Goal: Task Accomplishment & Management: Use online tool/utility

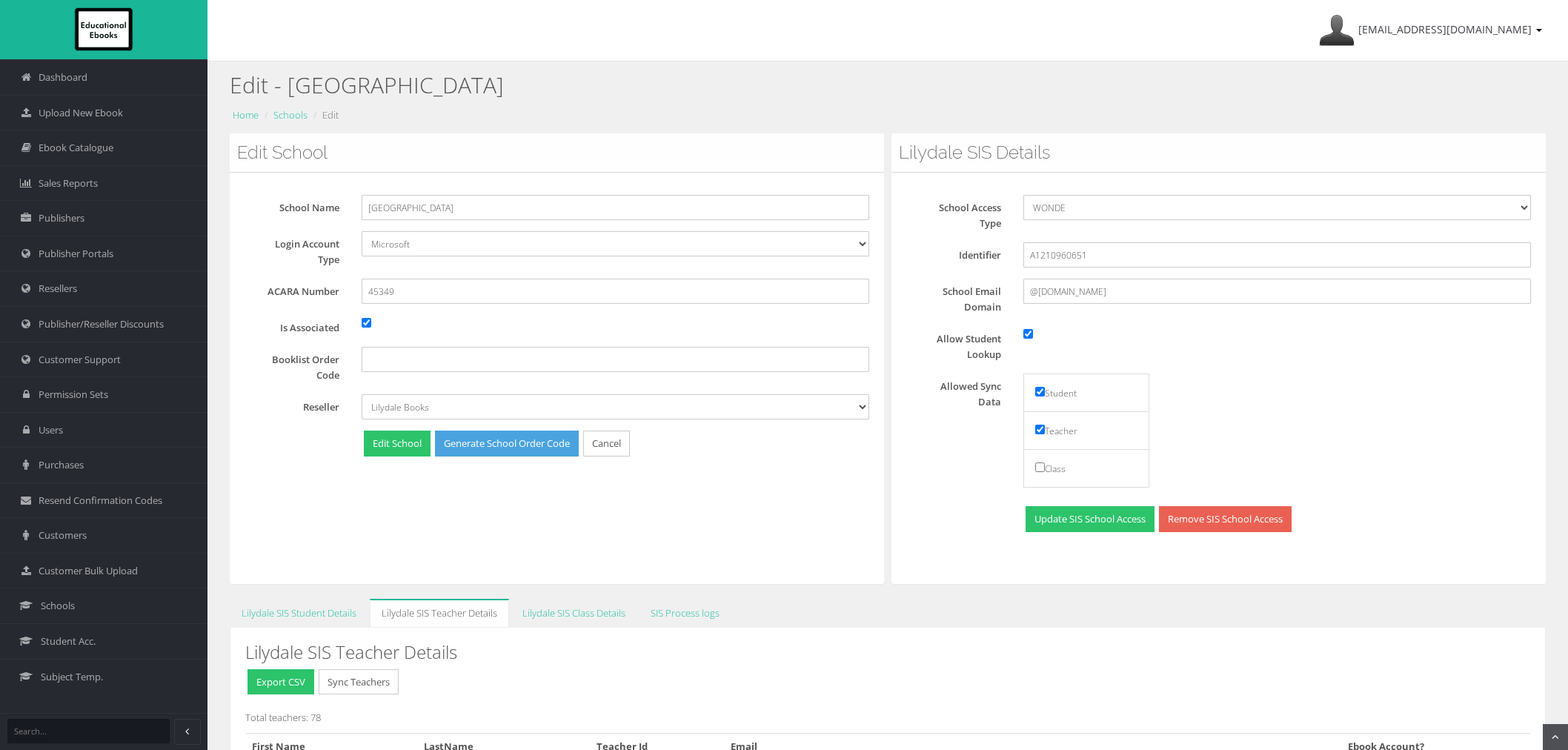
scroll to position [376, 0]
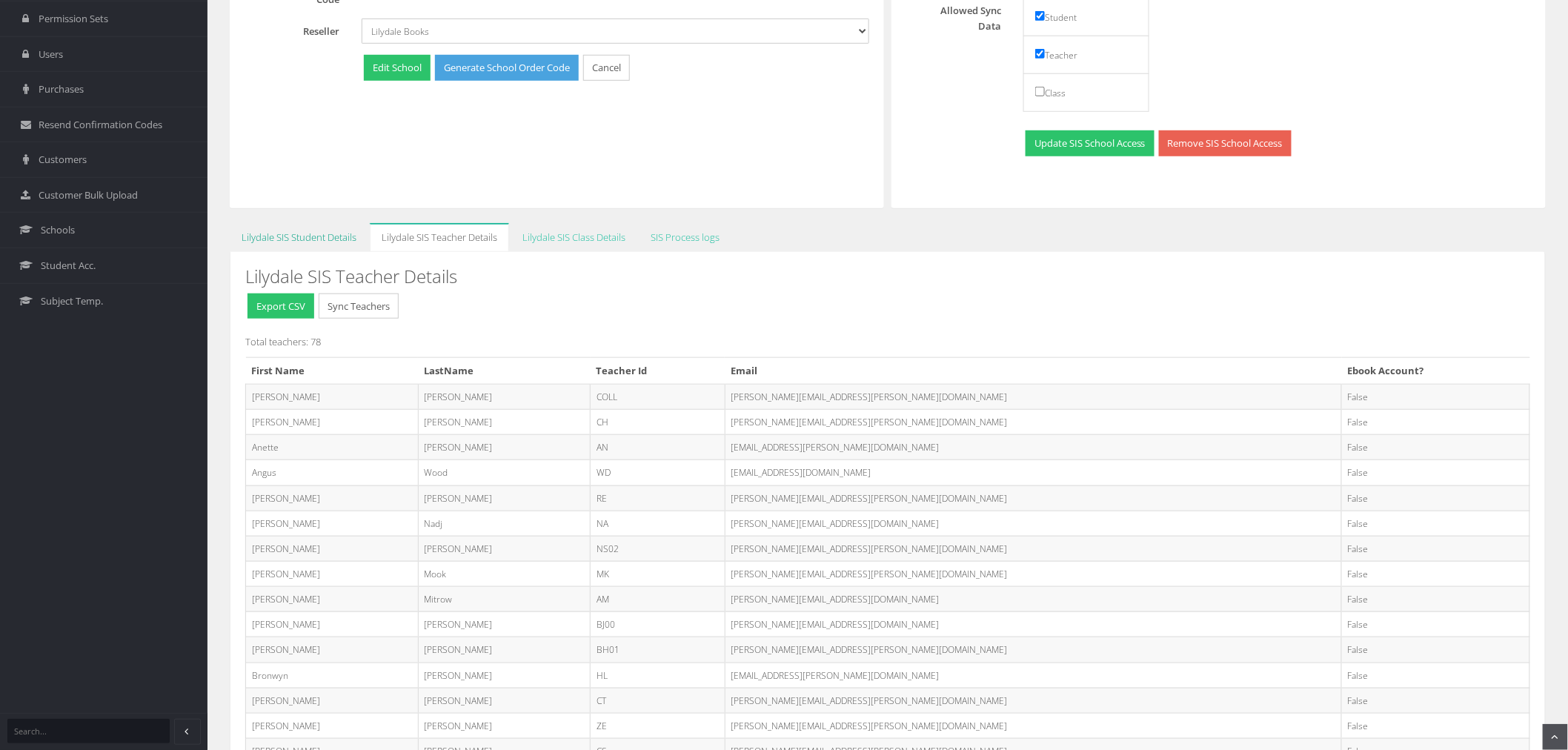
click at [280, 239] on link "Lilydale SIS Student Details" at bounding box center [298, 238] width 138 height 29
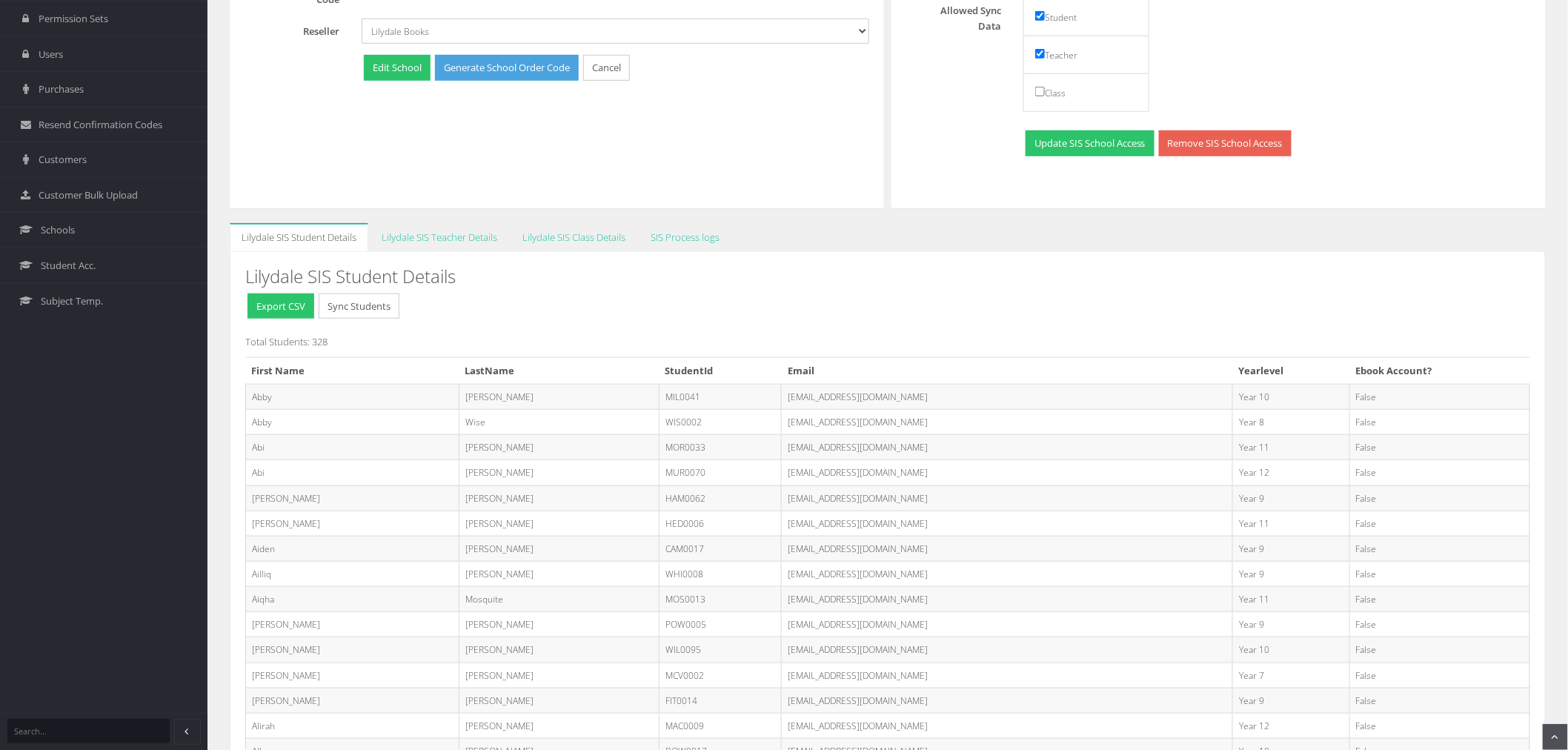
click at [384, 301] on button "Sync Students" at bounding box center [359, 306] width 80 height 26
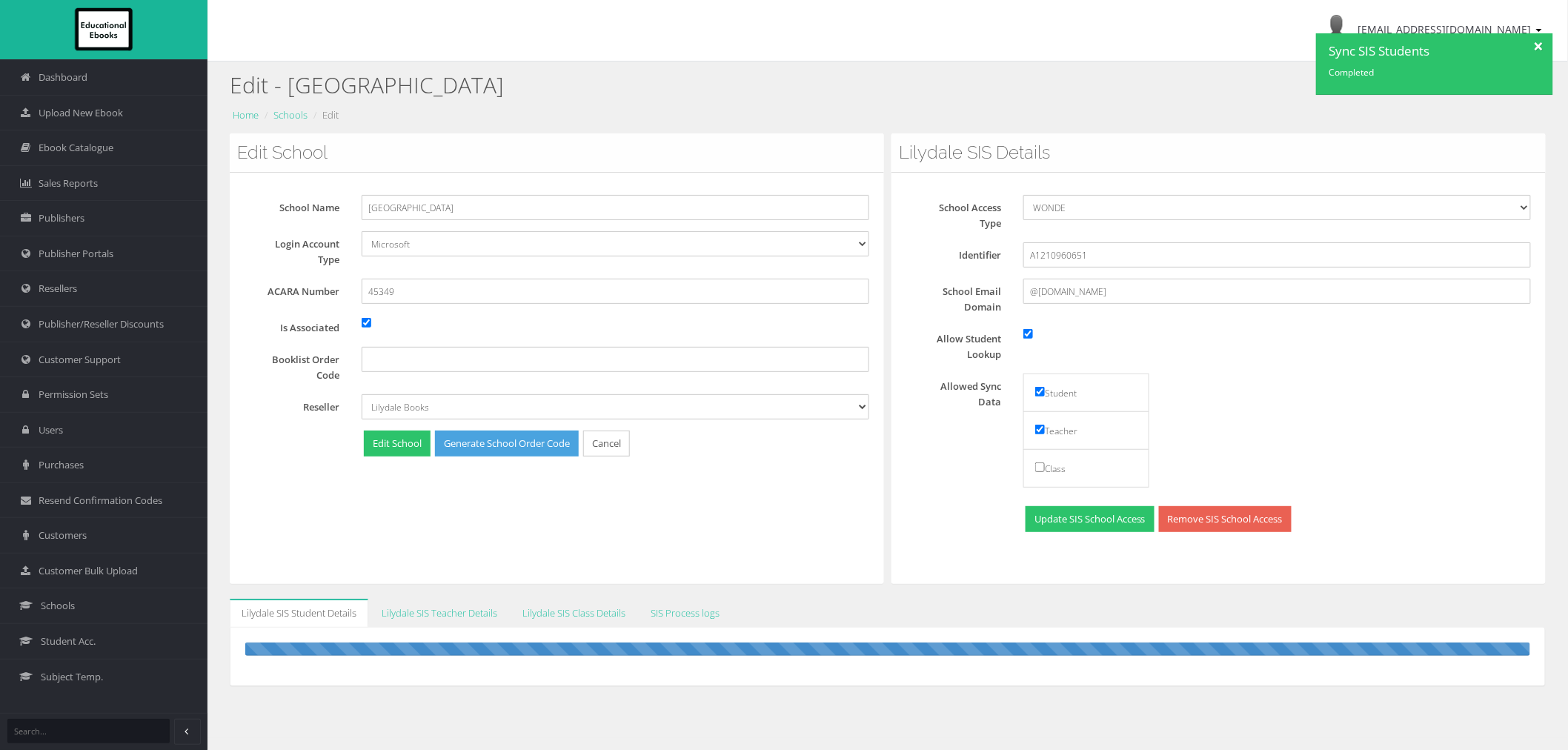
click at [1540, 44] on div at bounding box center [1539, 44] width 26 height 23
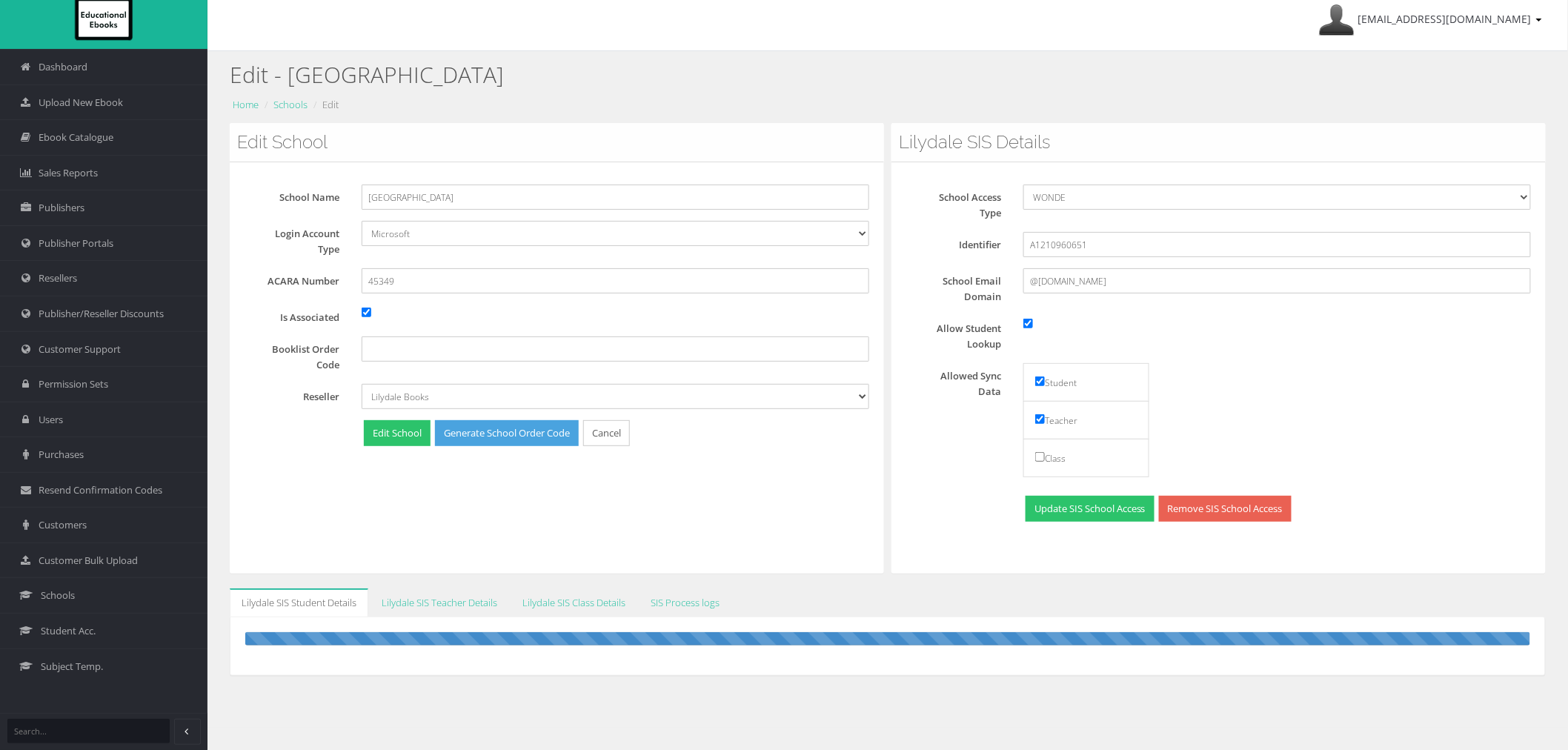
scroll to position [82, 0]
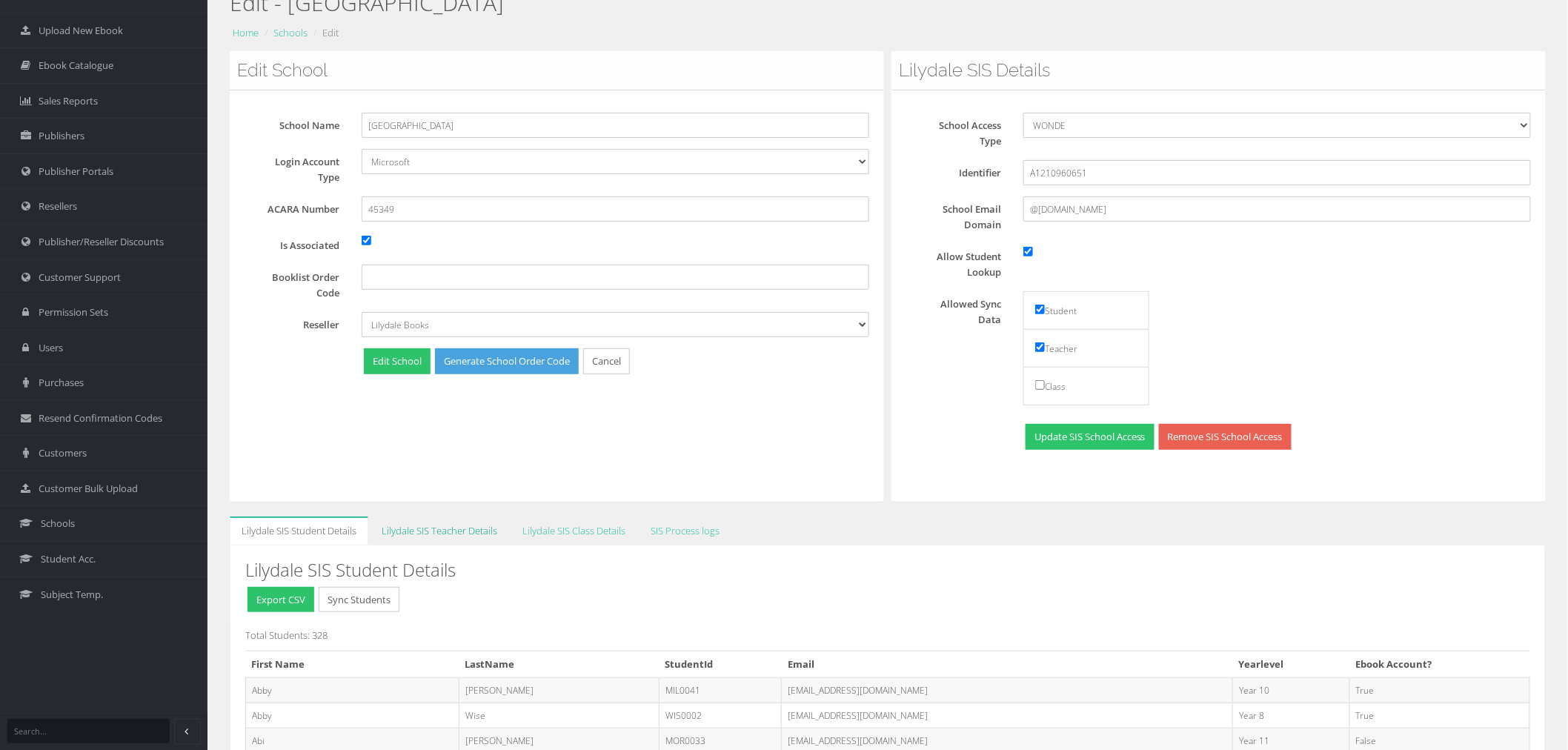
click at [428, 535] on link "Lilydale SIS Teacher Details" at bounding box center [439, 531] width 139 height 29
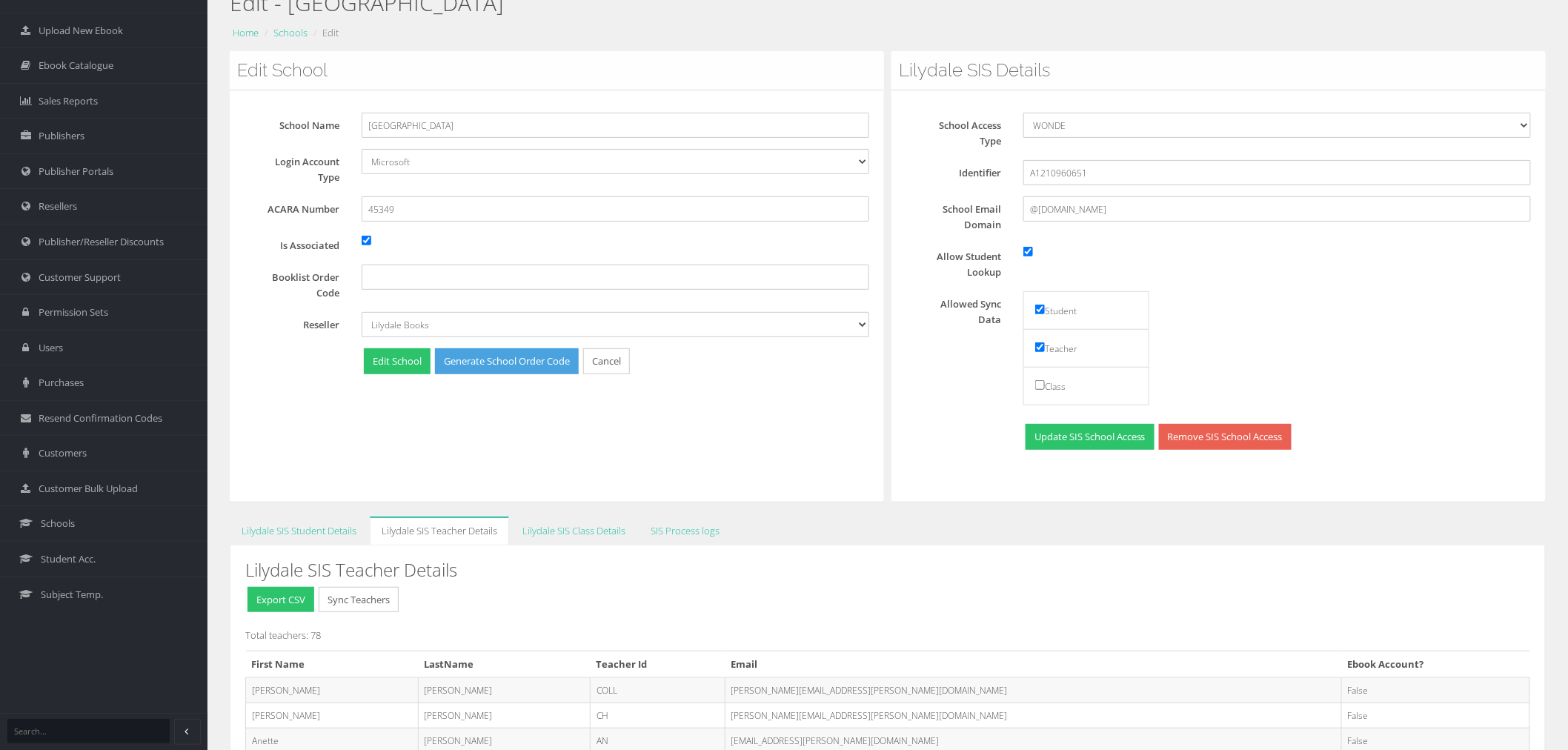
click at [381, 596] on button "Sync Teachers" at bounding box center [359, 600] width 80 height 26
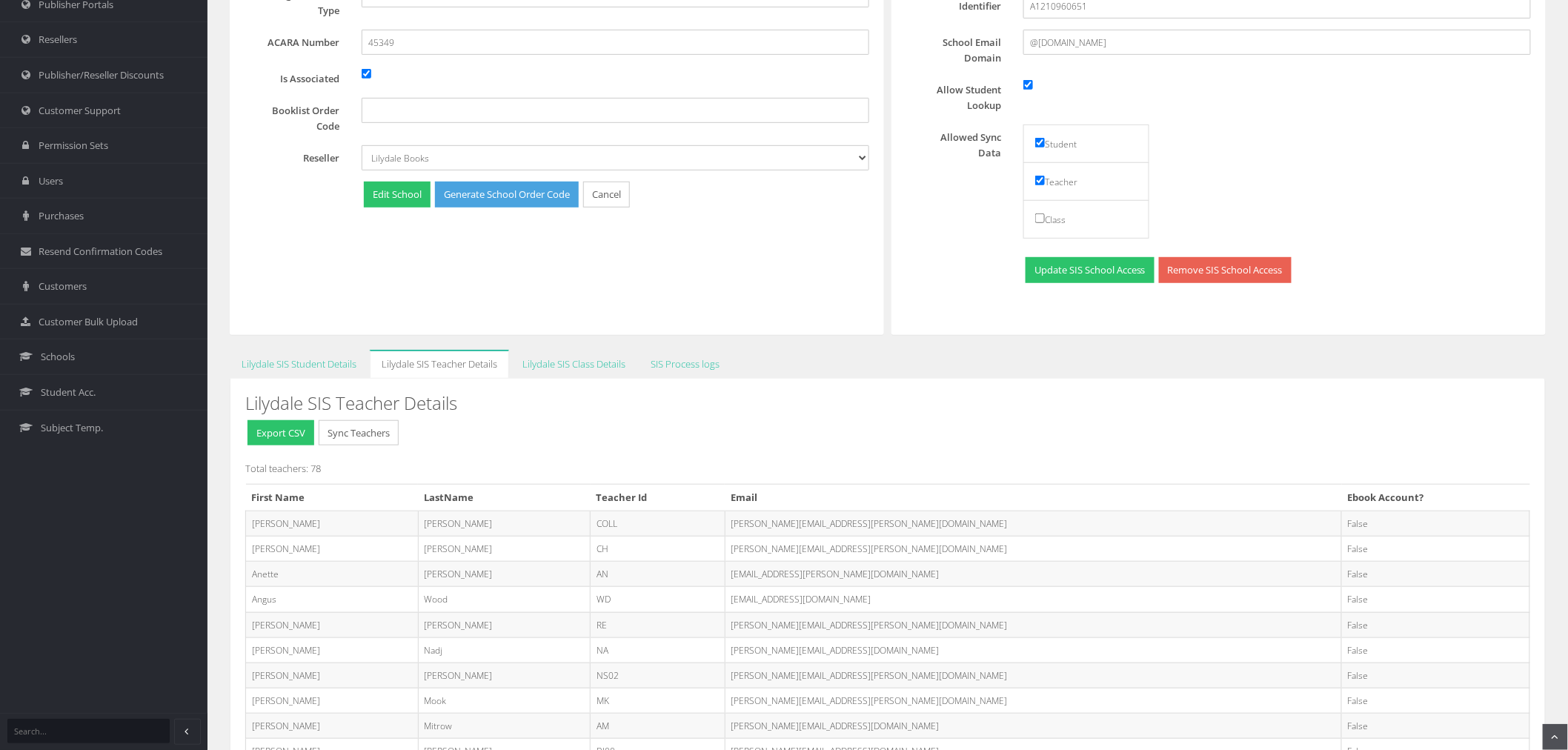
scroll to position [164, 0]
